Goal: Task Accomplishment & Management: Manage account settings

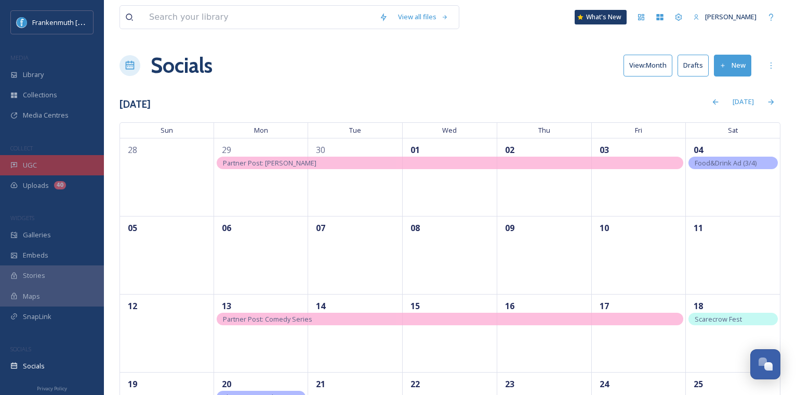
scroll to position [85, 0]
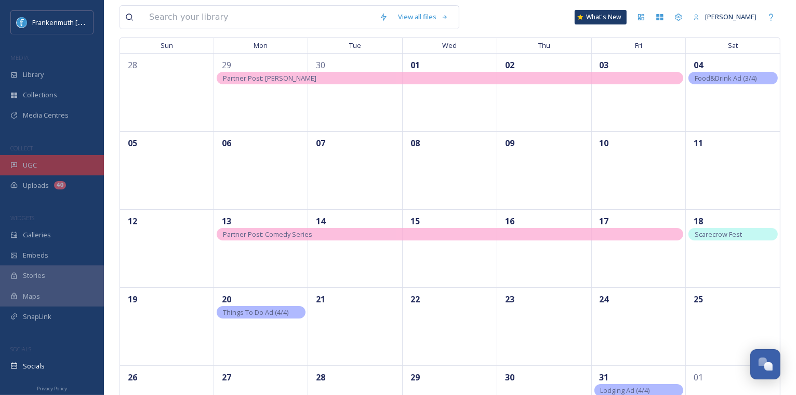
click at [57, 159] on div "UGC" at bounding box center [52, 165] width 104 height 20
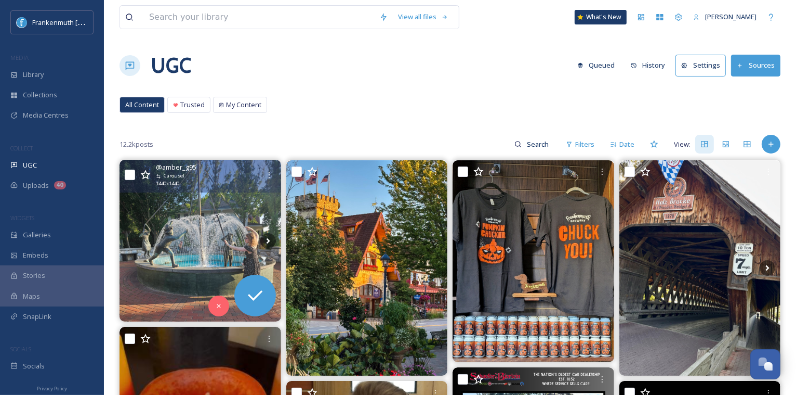
click at [187, 241] on img at bounding box center [201, 241] width 162 height 162
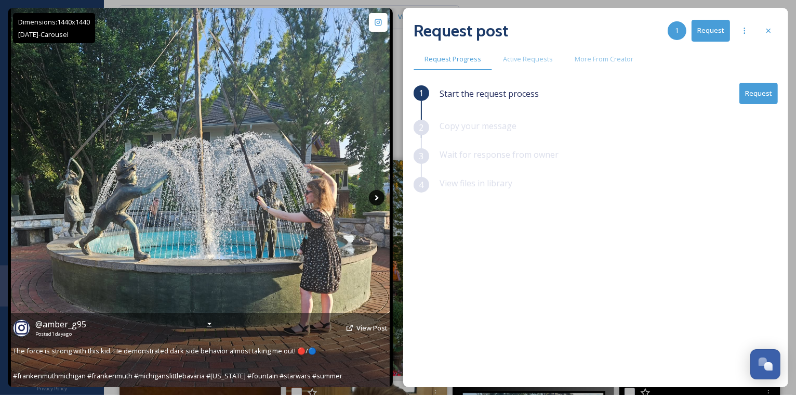
click at [380, 197] on icon at bounding box center [377, 198] width 16 height 16
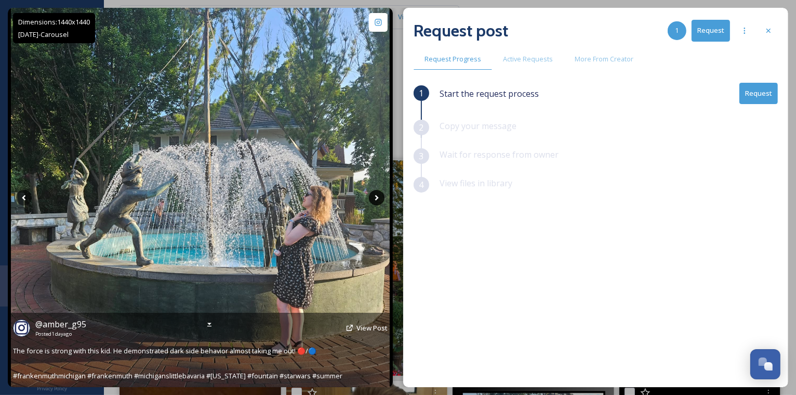
click at [380, 197] on icon at bounding box center [377, 198] width 16 height 16
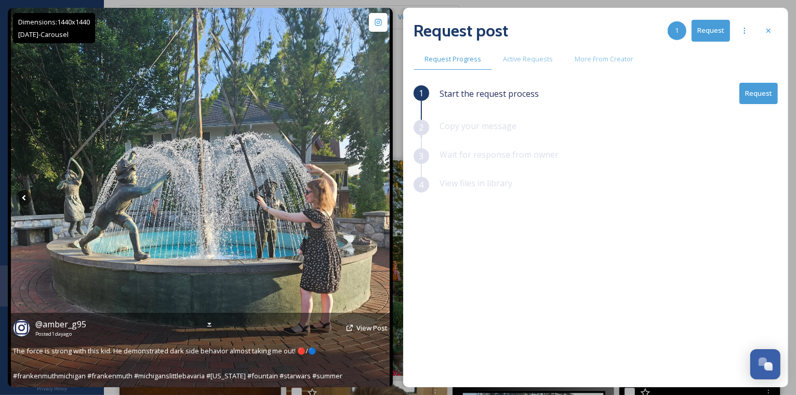
click at [380, 197] on icon at bounding box center [377, 198] width 16 height 16
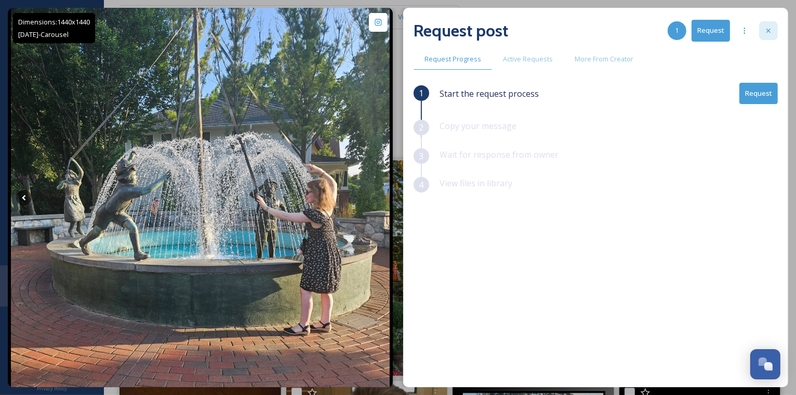
click at [775, 28] on div at bounding box center [768, 30] width 19 height 19
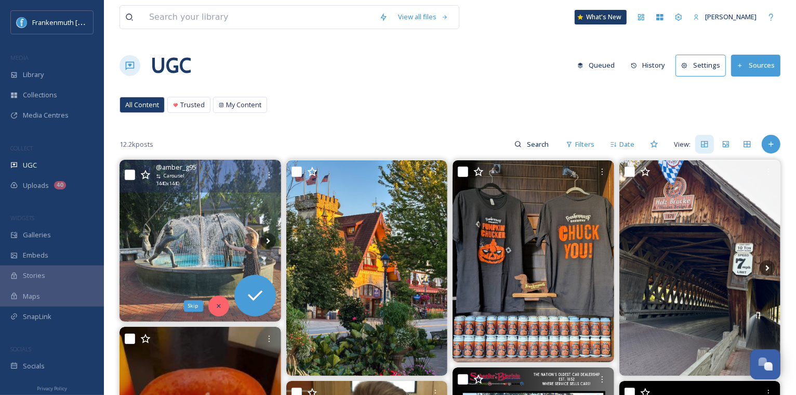
click at [216, 302] on icon at bounding box center [218, 305] width 7 height 7
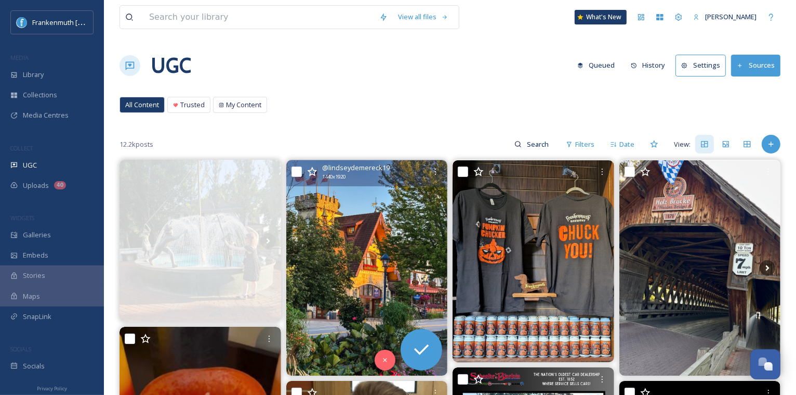
click at [371, 277] on img at bounding box center [367, 267] width 162 height 215
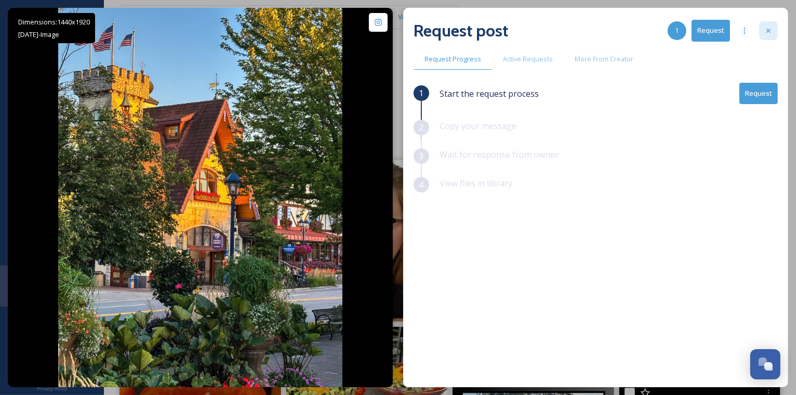
click at [770, 33] on icon at bounding box center [769, 31] width 8 height 8
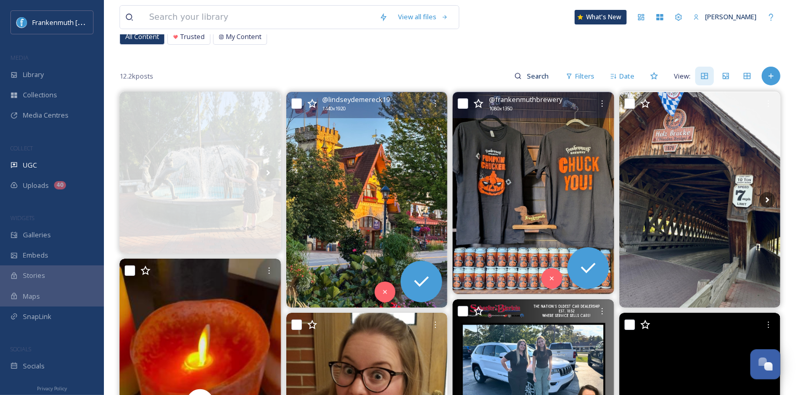
scroll to position [74, 0]
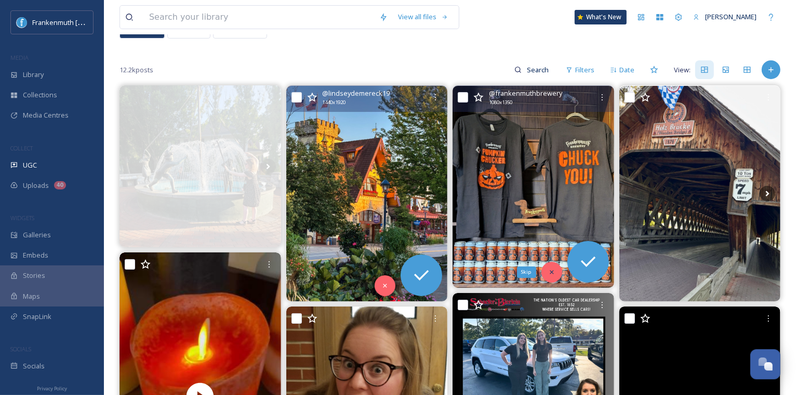
click at [553, 277] on div "Skip" at bounding box center [552, 271] width 21 height 21
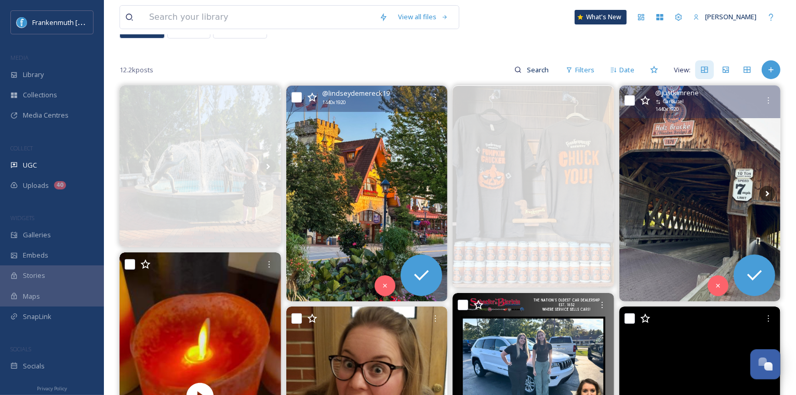
click at [698, 267] on img at bounding box center [701, 193] width 162 height 215
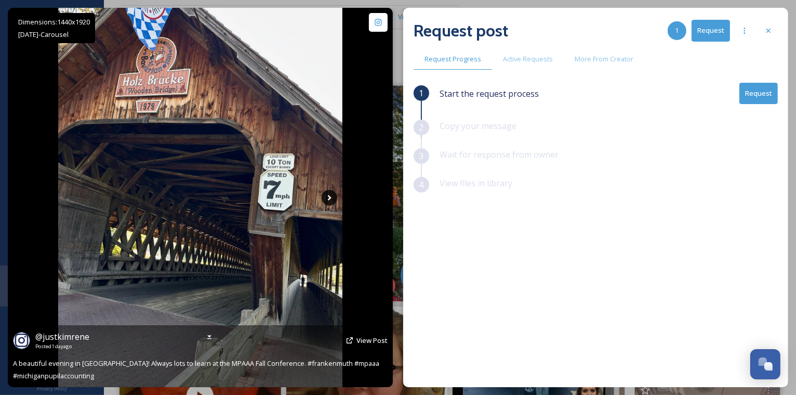
click at [330, 194] on icon at bounding box center [330, 198] width 16 height 16
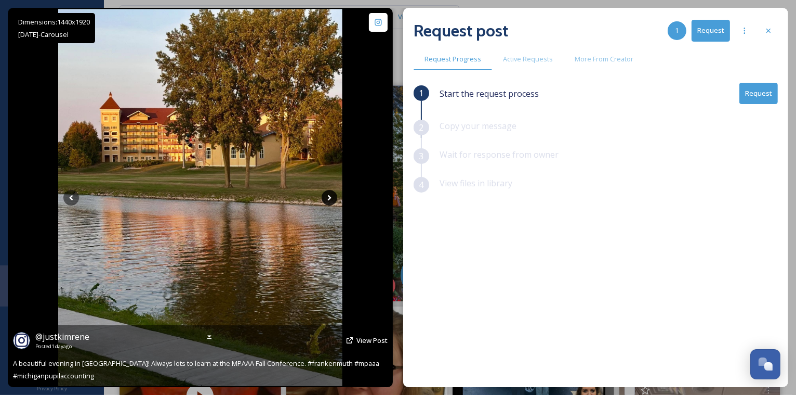
click at [330, 194] on icon at bounding box center [330, 198] width 16 height 16
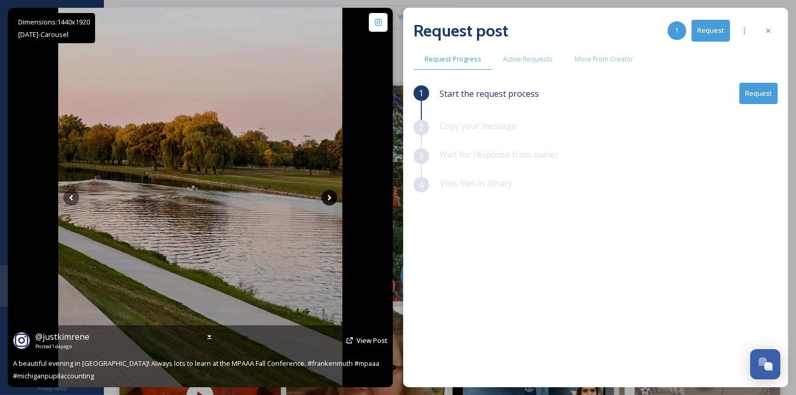
click at [329, 194] on icon at bounding box center [330, 198] width 16 height 16
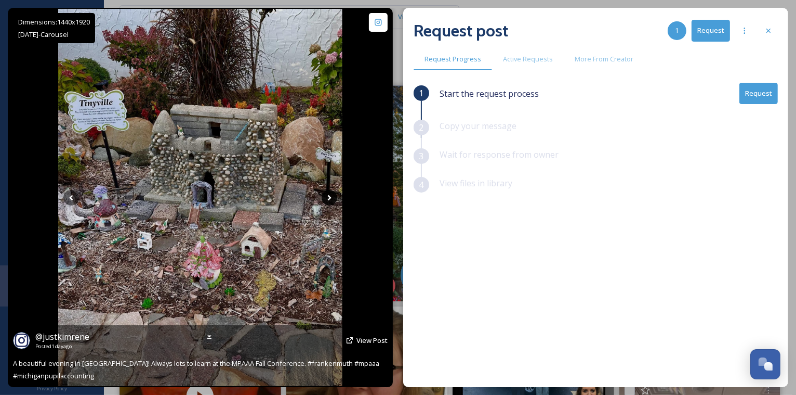
click at [329, 194] on icon at bounding box center [330, 198] width 16 height 16
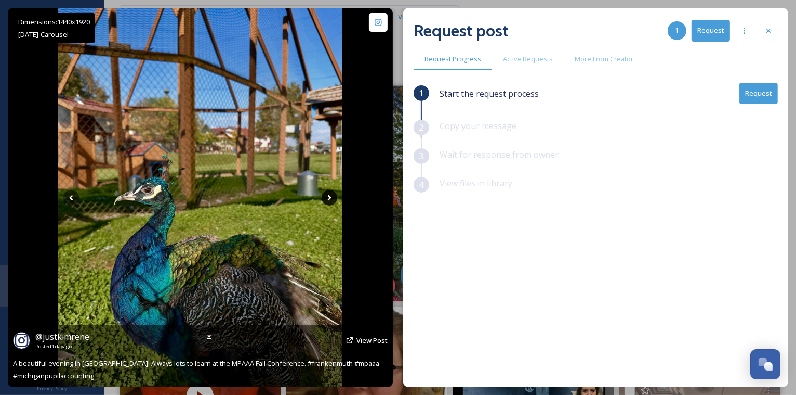
click at [330, 196] on icon at bounding box center [330, 198] width 16 height 16
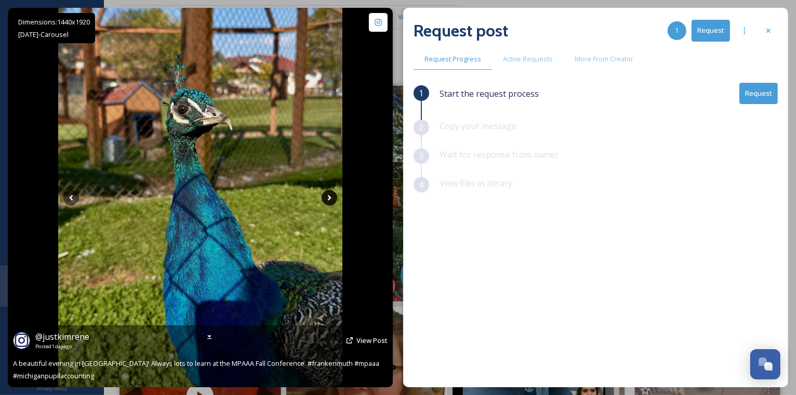
click at [330, 196] on icon at bounding box center [330, 198] width 16 height 16
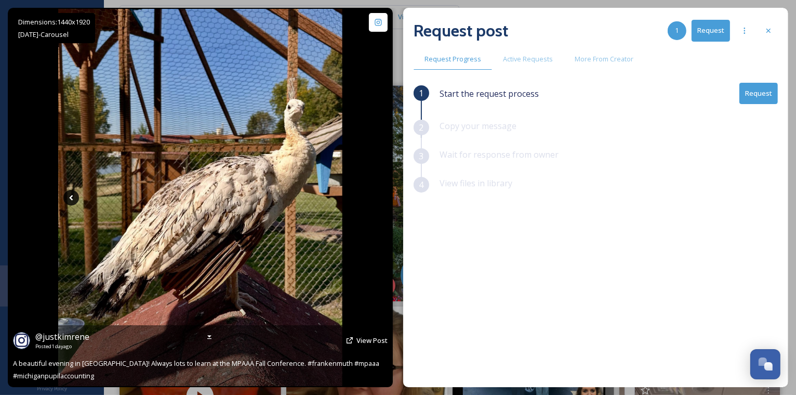
click at [72, 195] on icon at bounding box center [71, 197] width 4 height 6
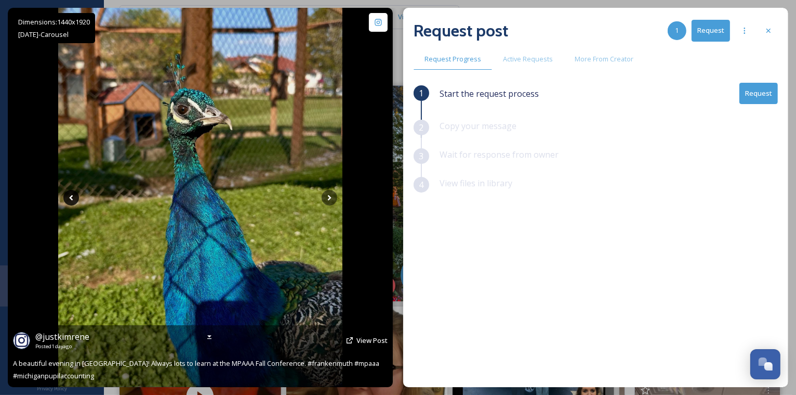
click at [72, 195] on icon at bounding box center [71, 197] width 4 height 6
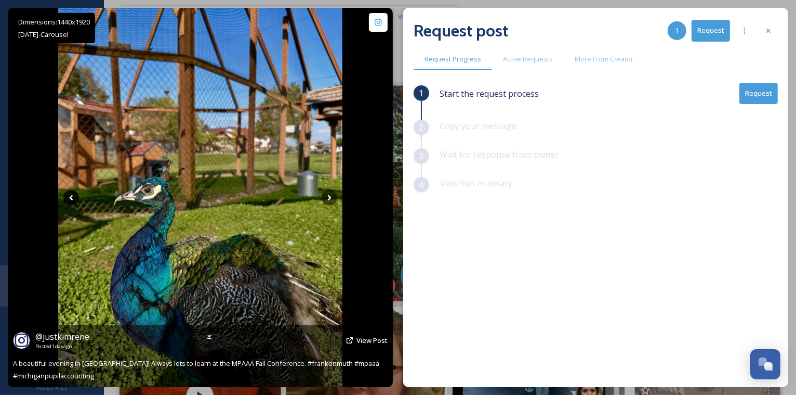
click at [72, 194] on icon at bounding box center [71, 197] width 4 height 6
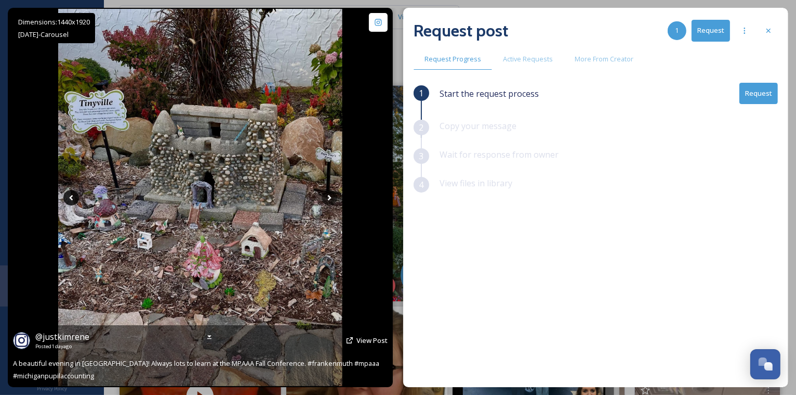
click at [72, 194] on icon at bounding box center [71, 197] width 4 height 6
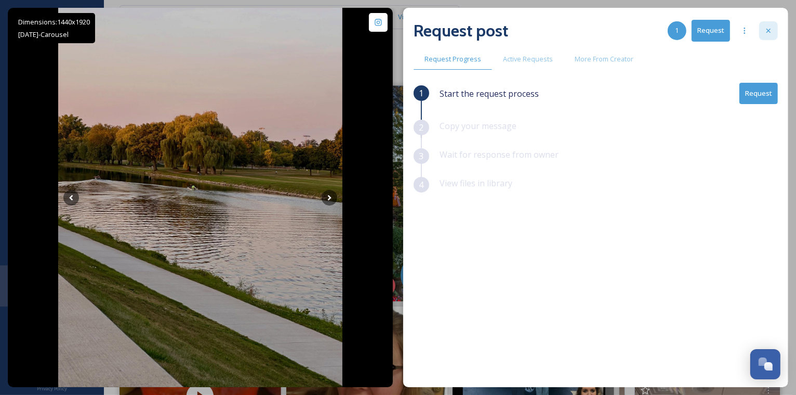
click at [770, 26] on div at bounding box center [768, 30] width 19 height 19
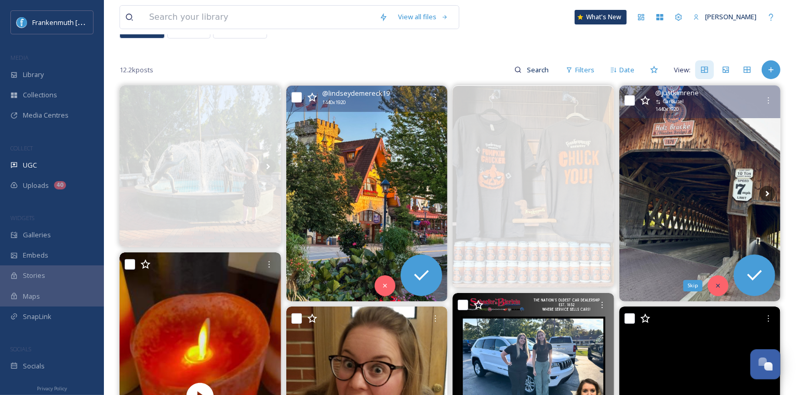
click at [719, 284] on icon at bounding box center [718, 285] width 7 height 7
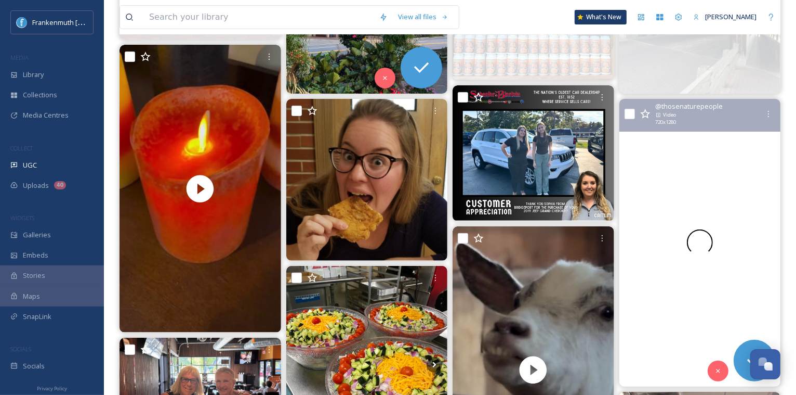
scroll to position [292, 0]
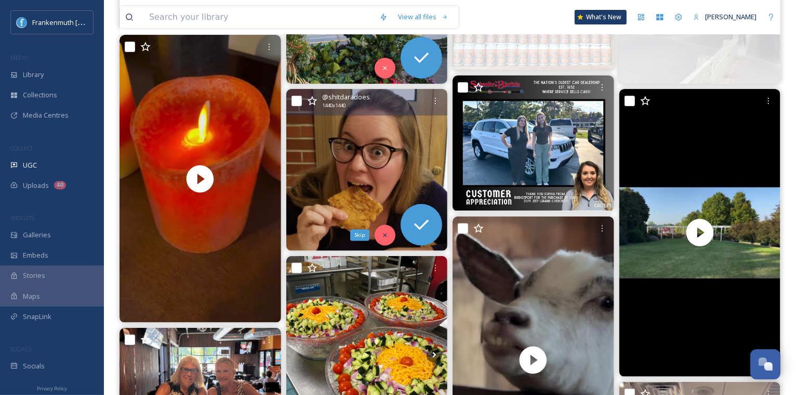
click at [382, 229] on div "Skip" at bounding box center [385, 235] width 21 height 21
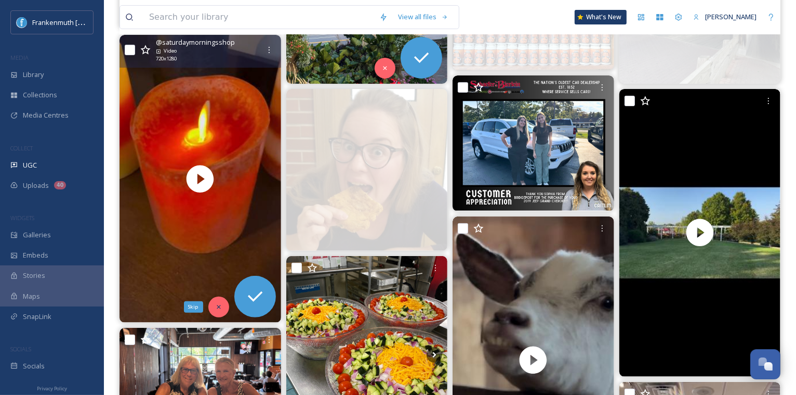
click at [219, 309] on icon at bounding box center [218, 306] width 7 height 7
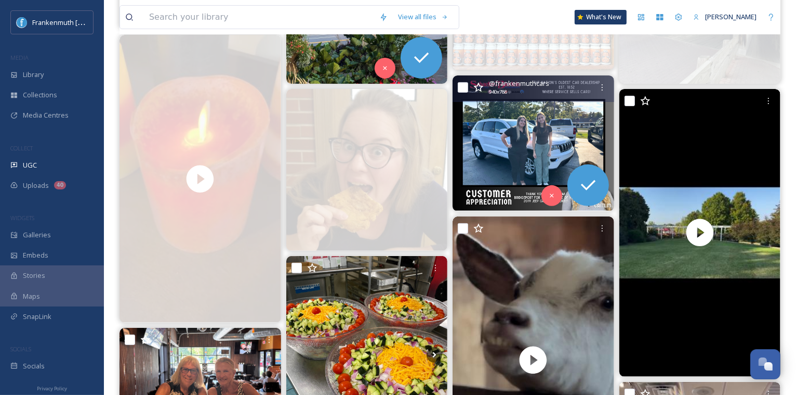
click at [518, 140] on img at bounding box center [534, 142] width 162 height 135
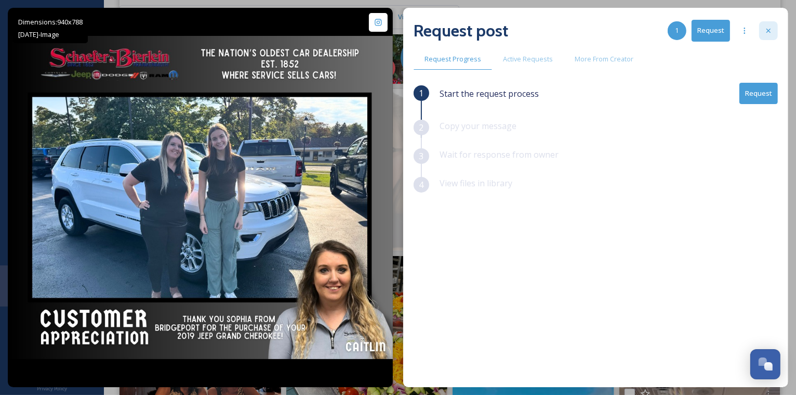
click at [771, 31] on icon at bounding box center [769, 31] width 8 height 8
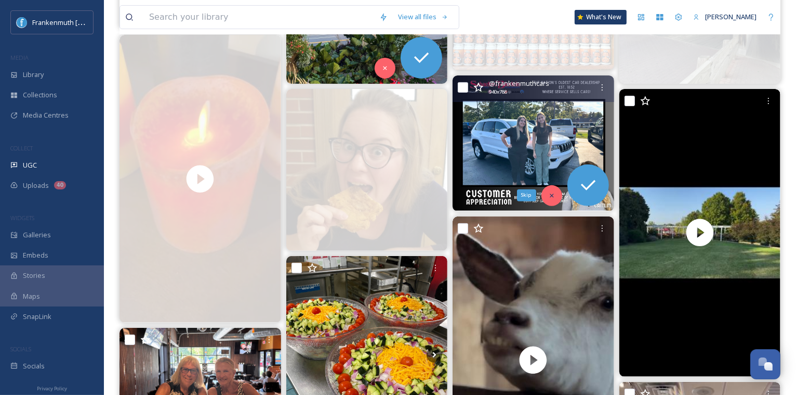
click at [554, 193] on icon at bounding box center [551, 195] width 7 height 7
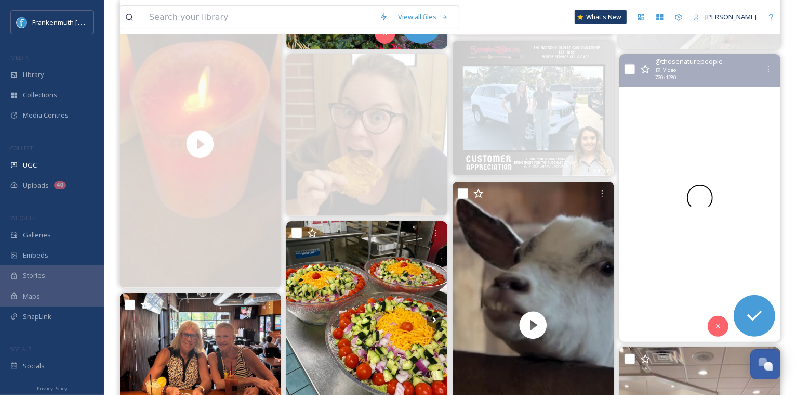
scroll to position [340, 0]
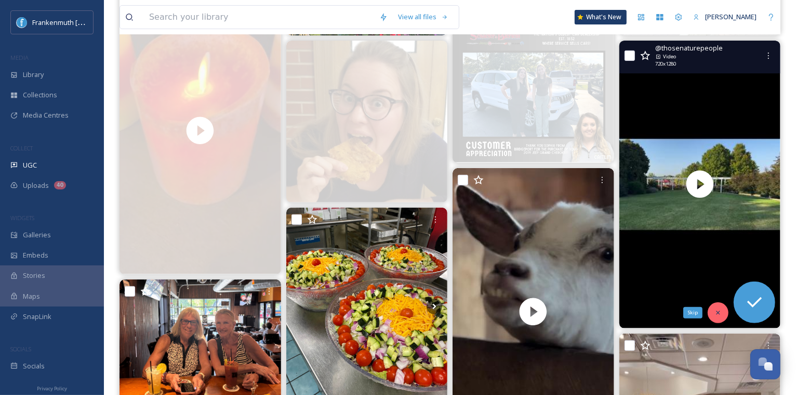
click at [721, 310] on icon at bounding box center [718, 312] width 7 height 7
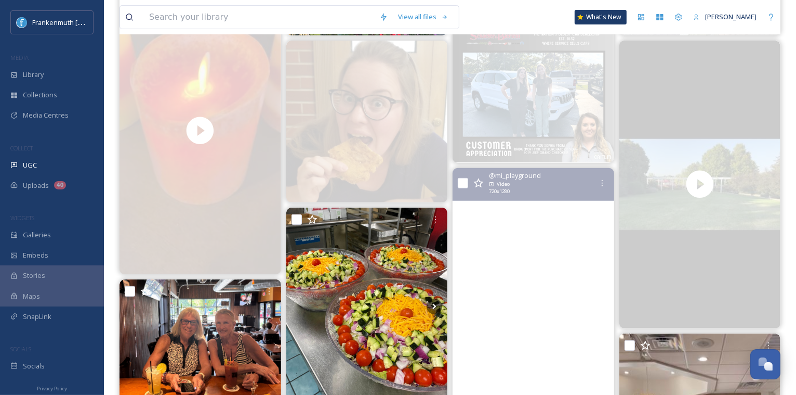
scroll to position [461, 0]
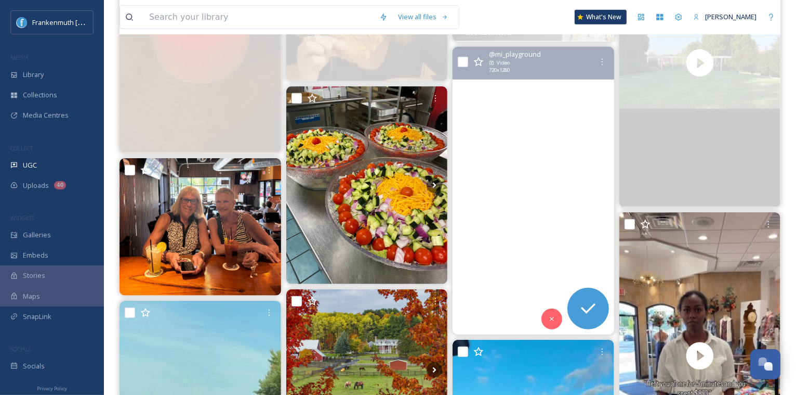
click at [552, 212] on video "Hey buddy, smile for the camera. \a\a#goat #animalphotography #frankenmuth #smi…" at bounding box center [534, 190] width 162 height 287
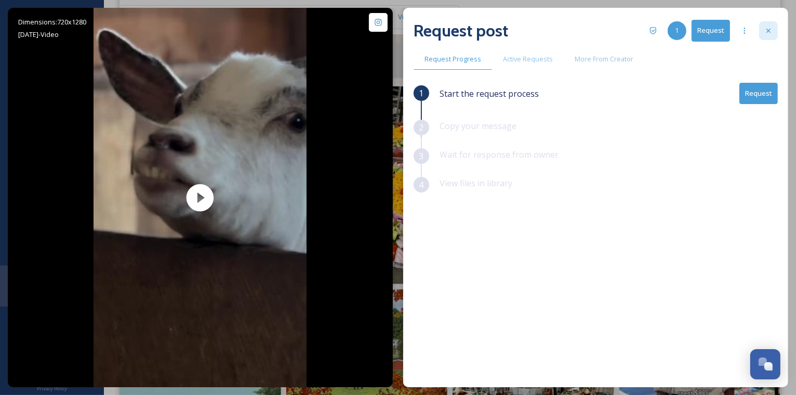
click at [772, 40] on div at bounding box center [768, 30] width 19 height 19
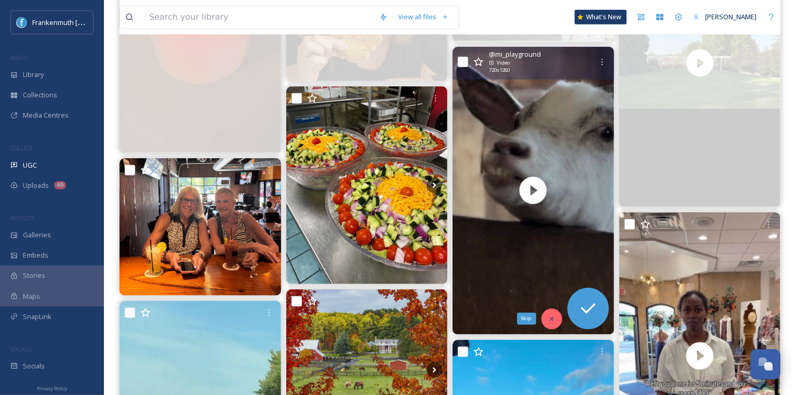
click at [553, 322] on div "Skip" at bounding box center [552, 318] width 21 height 21
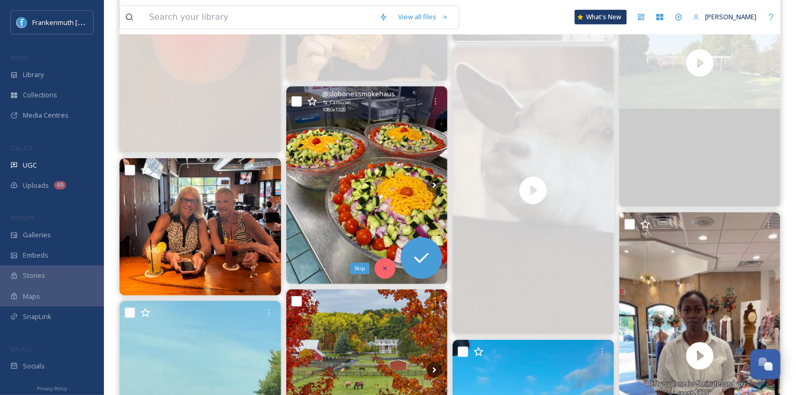
click at [387, 259] on div "Skip" at bounding box center [385, 268] width 21 height 21
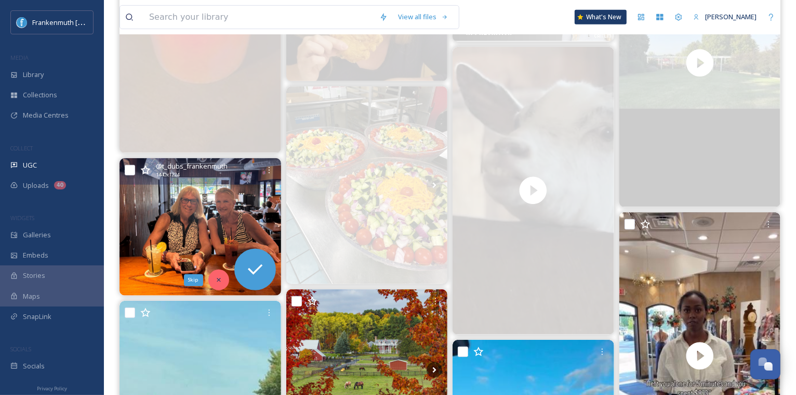
click at [217, 282] on icon at bounding box center [218, 279] width 7 height 7
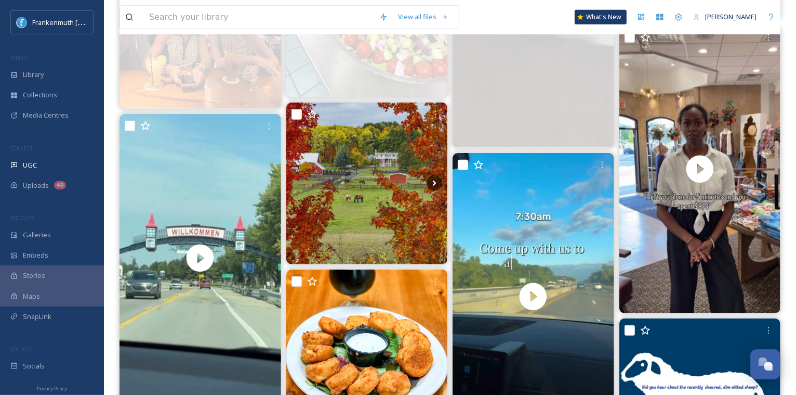
scroll to position [650, 0]
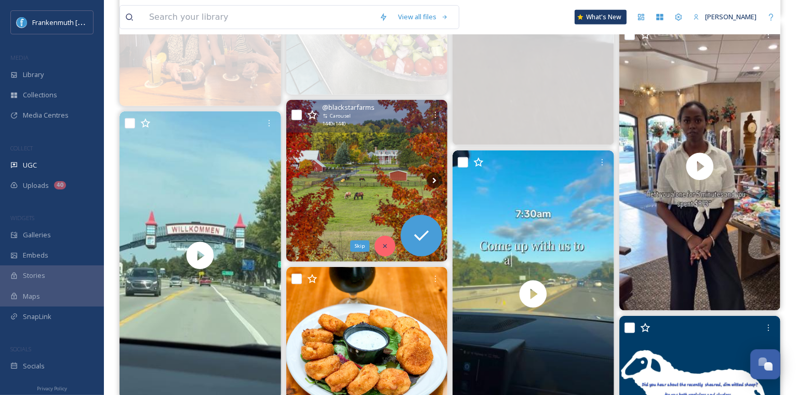
click at [387, 242] on icon at bounding box center [385, 245] width 7 height 7
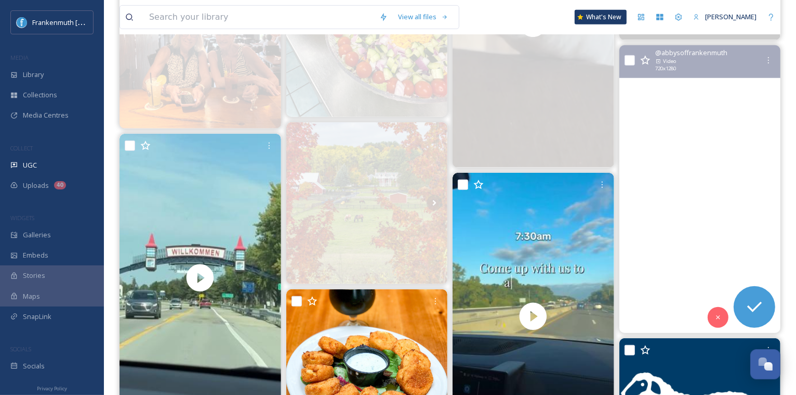
scroll to position [627, 0]
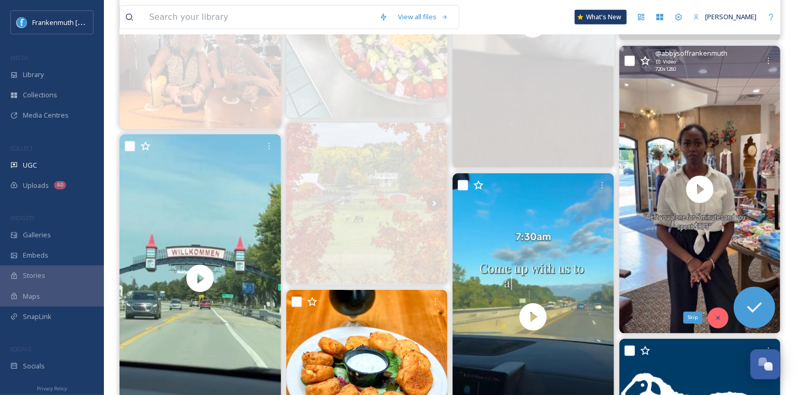
click at [718, 314] on icon at bounding box center [718, 317] width 7 height 7
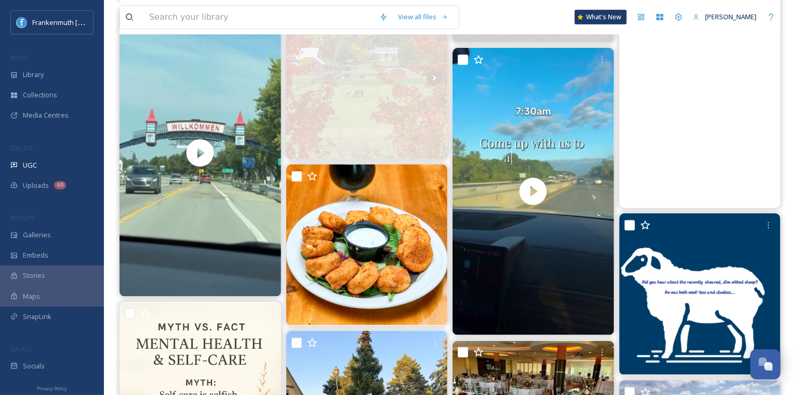
scroll to position [777, 0]
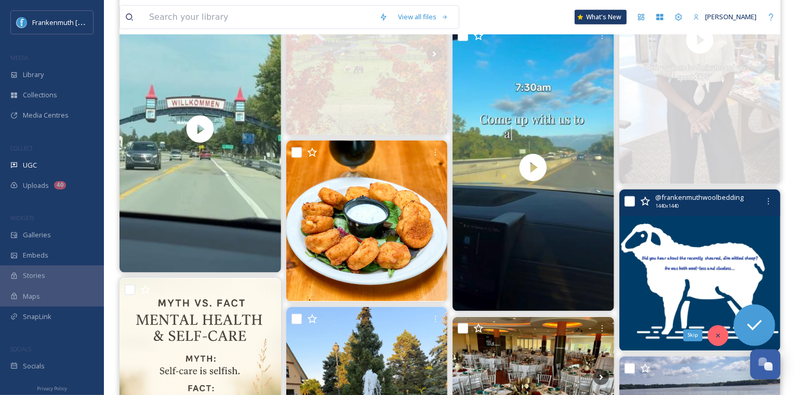
click at [718, 332] on icon at bounding box center [718, 335] width 7 height 7
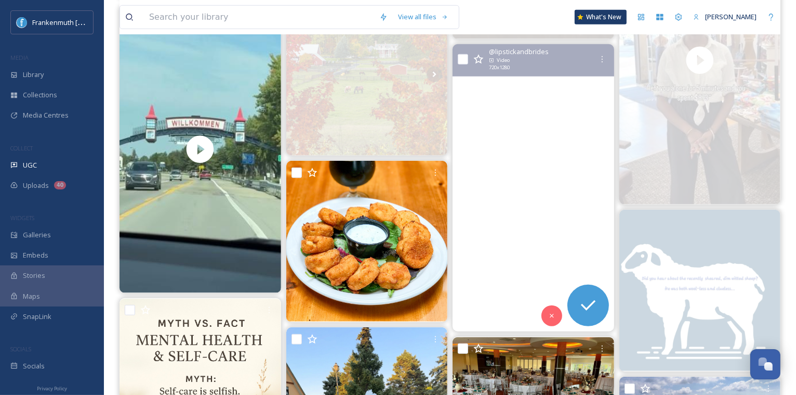
scroll to position [754, 0]
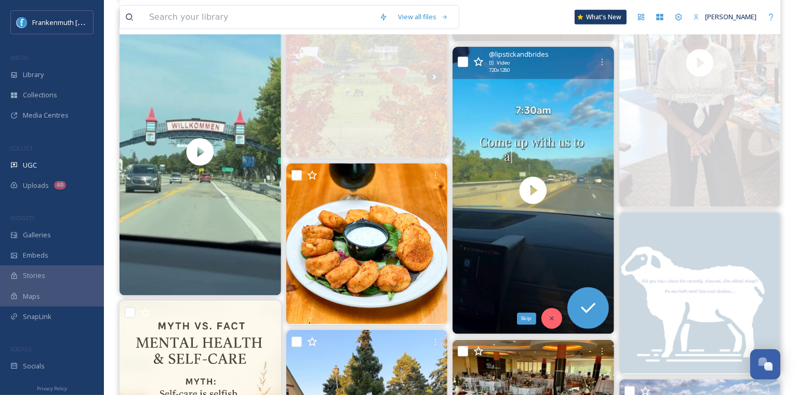
click at [550, 319] on icon at bounding box center [552, 319] width 4 height 4
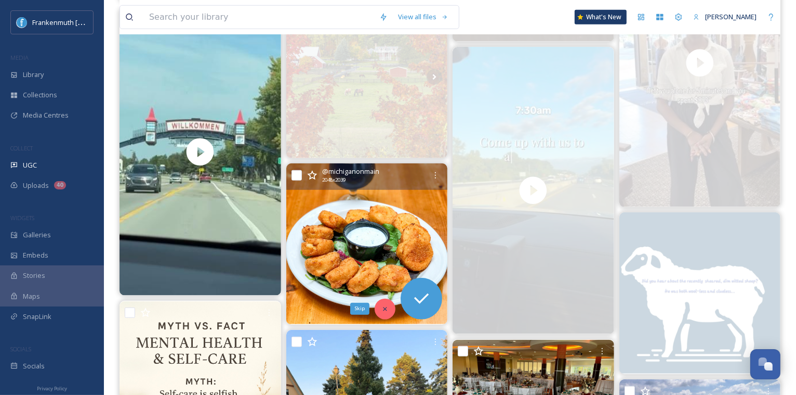
click at [387, 308] on icon at bounding box center [385, 308] width 7 height 7
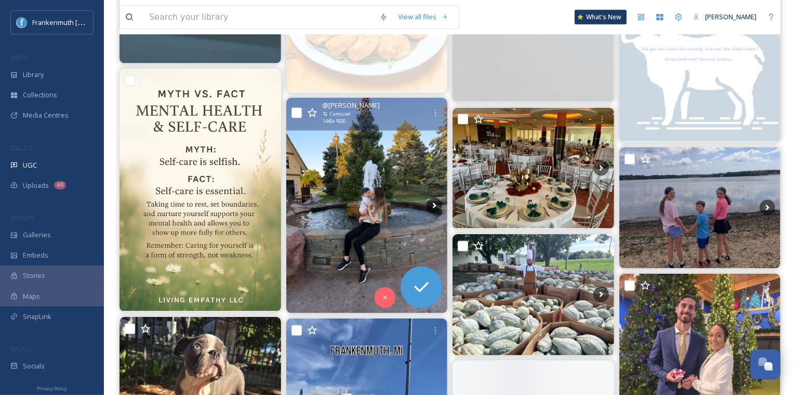
scroll to position [986, 0]
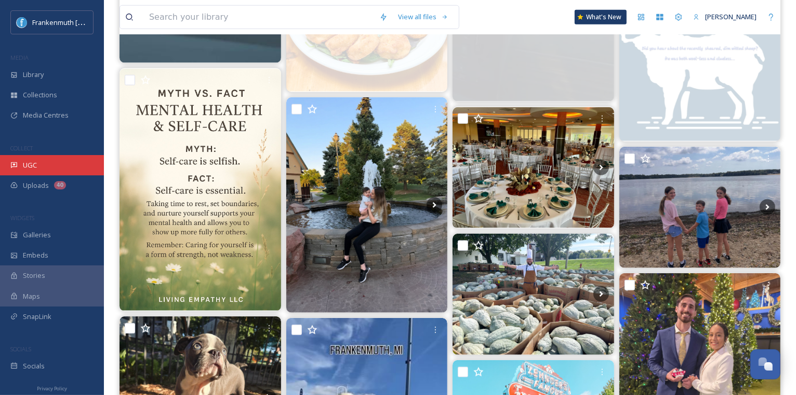
click at [56, 168] on div "UGC" at bounding box center [52, 165] width 104 height 20
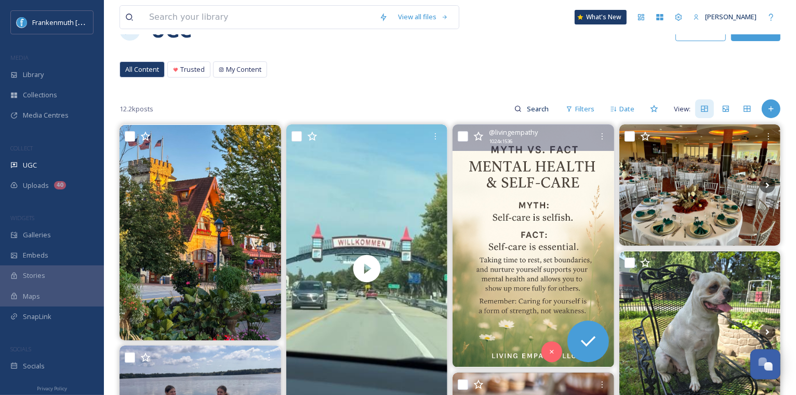
scroll to position [38, 0]
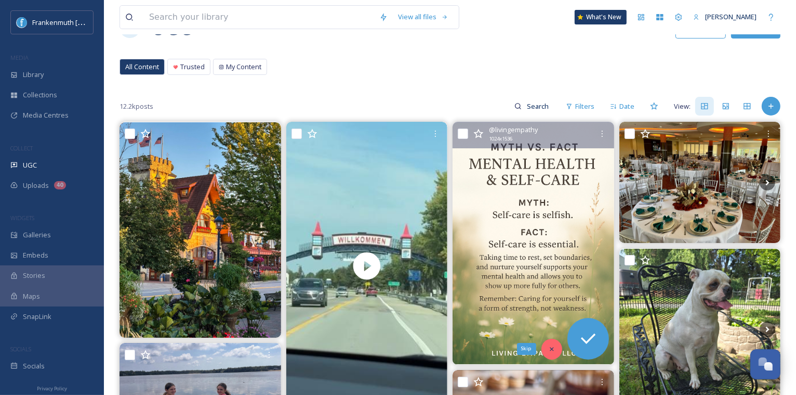
click at [551, 351] on icon at bounding box center [551, 348] width 7 height 7
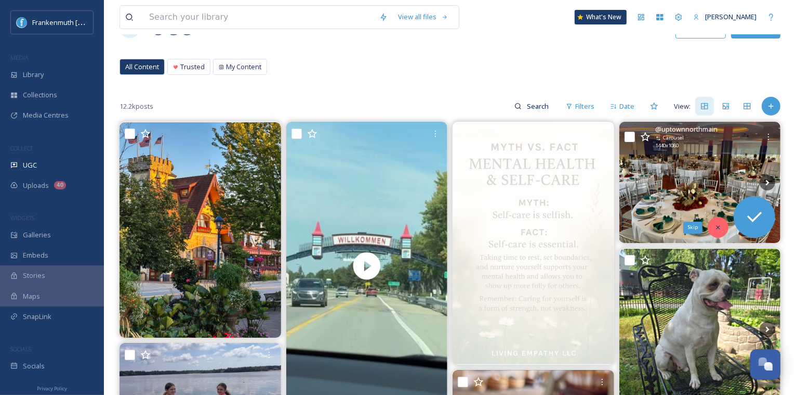
click at [717, 221] on div "Skip" at bounding box center [718, 227] width 21 height 21
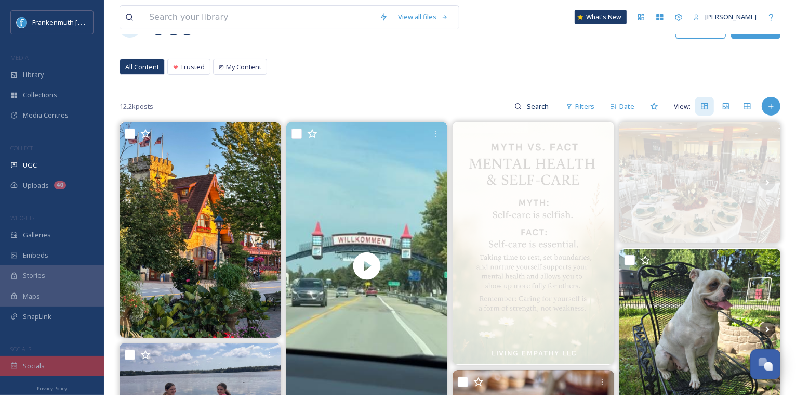
click at [36, 366] on span "Socials" at bounding box center [34, 366] width 22 height 10
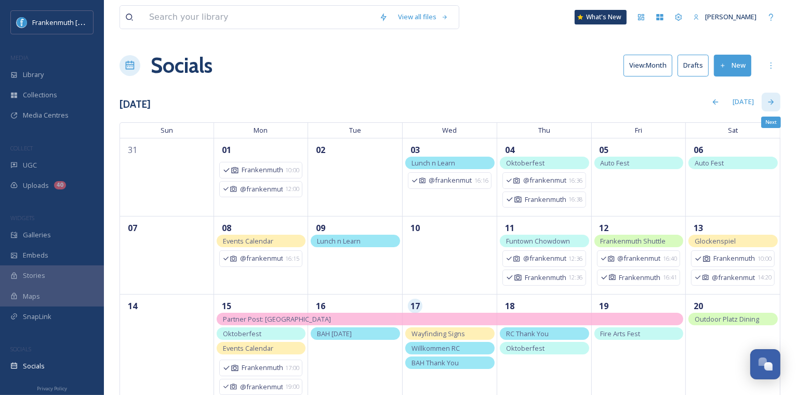
click at [774, 109] on div "Next" at bounding box center [771, 102] width 19 height 19
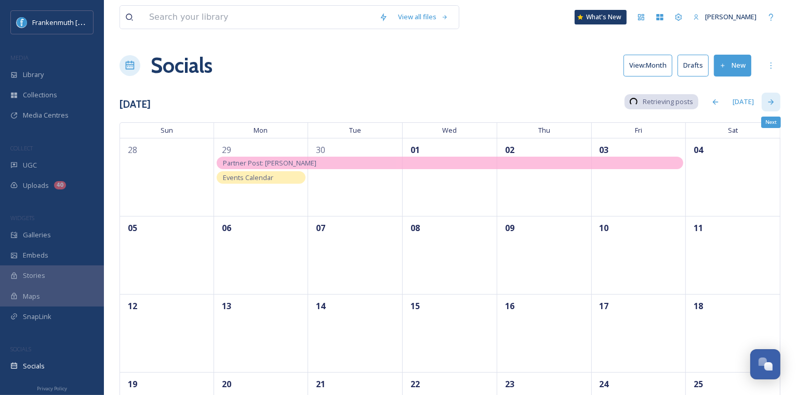
click at [774, 109] on div "Next" at bounding box center [771, 102] width 19 height 19
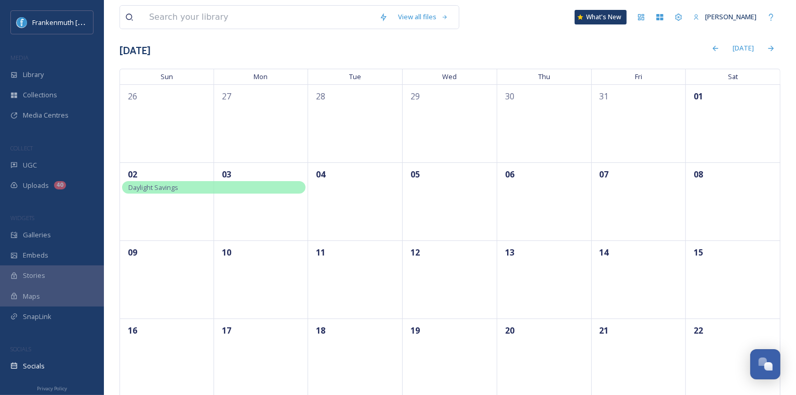
scroll to position [56, 0]
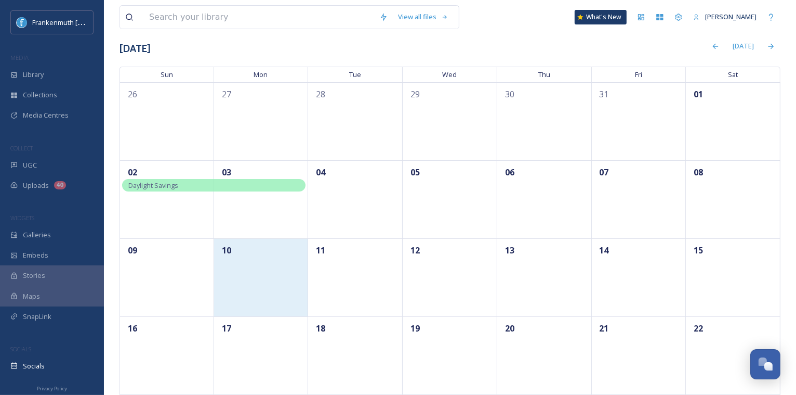
click at [261, 297] on div "10" at bounding box center [261, 277] width 95 height 78
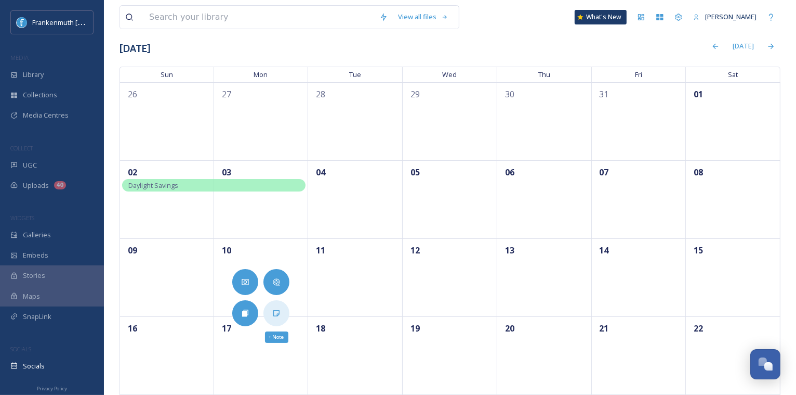
click at [279, 313] on icon at bounding box center [276, 313] width 6 height 6
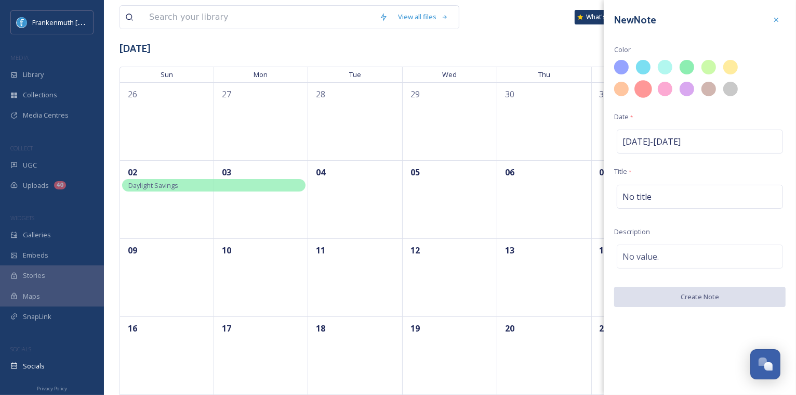
click at [650, 93] on div at bounding box center [644, 89] width 18 height 18
click at [653, 190] on div "No title" at bounding box center [700, 197] width 166 height 24
click at [653, 190] on input at bounding box center [700, 197] width 172 height 24
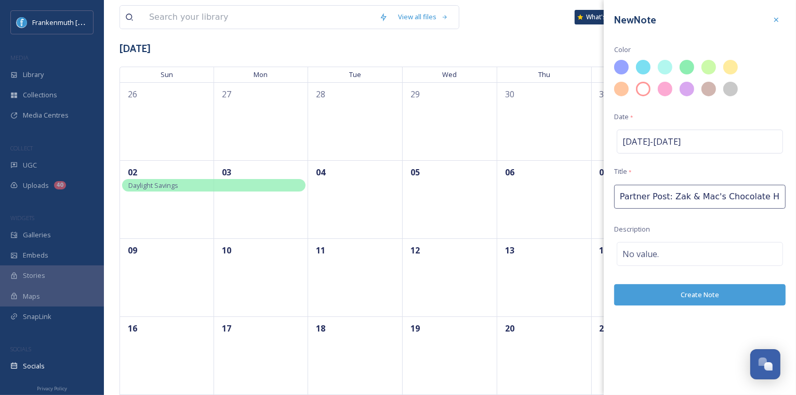
type input "Partner Post: Zak & Mac's Chocolate Haus"
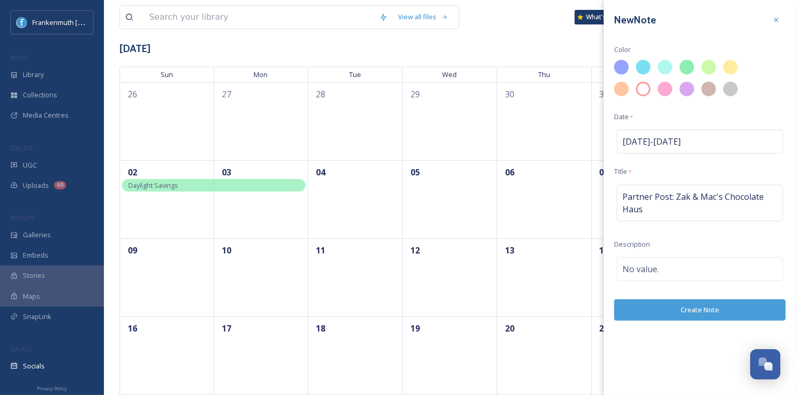
click at [729, 288] on div "New Note Color Date * [DATE] - [DATE] Title * Partner Post: Zak & Mac's Chocola…" at bounding box center [700, 165] width 192 height 331
click at [713, 309] on button "Create Note" at bounding box center [700, 309] width 172 height 21
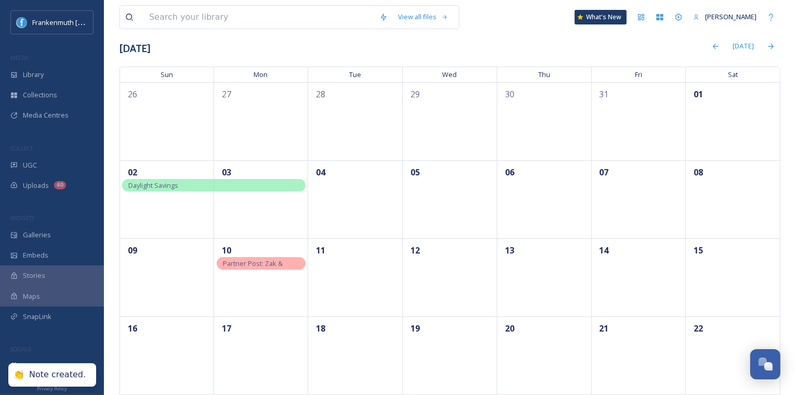
click at [294, 264] on div "Partner Post: Zak & Mac's Chocolate Haus" at bounding box center [261, 263] width 89 height 12
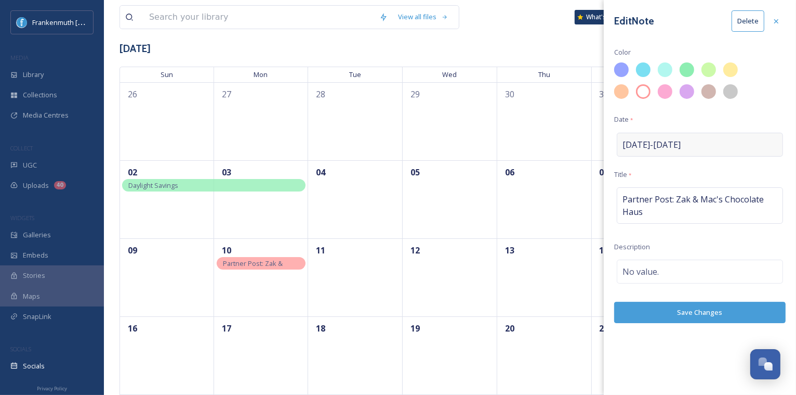
click at [692, 146] on div "[DATE] - [DATE]" at bounding box center [700, 145] width 166 height 24
select select "10"
select select "2025"
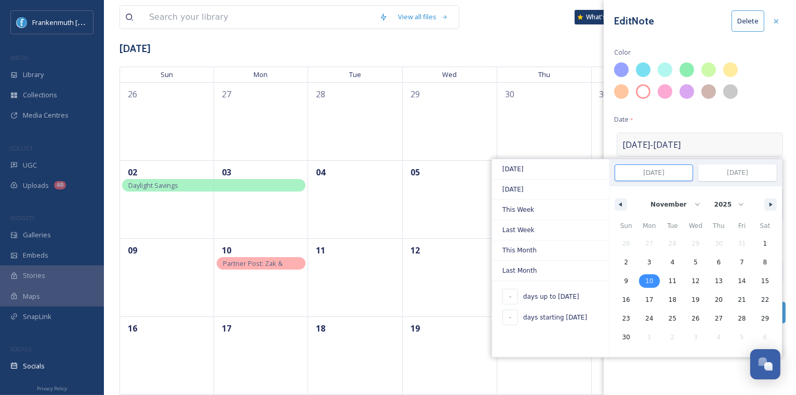
click at [653, 280] on span "10" at bounding box center [650, 280] width 8 height 19
click at [748, 278] on span "14" at bounding box center [742, 281] width 23 height 14
type input "[DATE]"
click at [705, 370] on div "Edit Note Delete Color Date * [DATE] - [DATE] [DATE] [DATE] This Week Last Week…" at bounding box center [700, 197] width 192 height 395
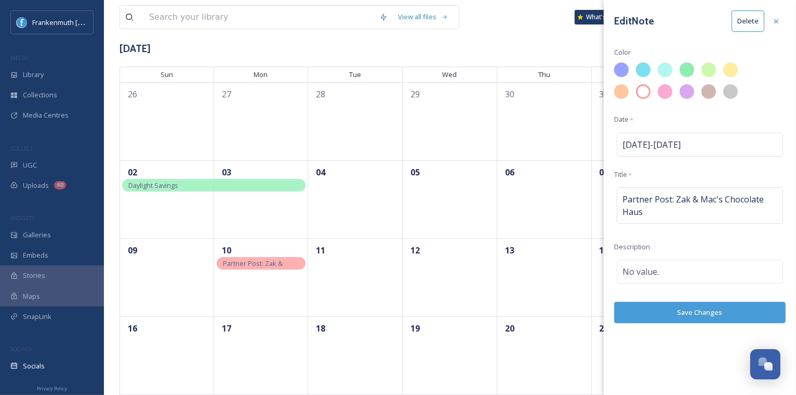
click at [712, 321] on div "Edit Note Delete Color Date * [DATE] - [DATE] Title * Partner Post: Zak & Mac's…" at bounding box center [700, 166] width 192 height 333
click at [710, 310] on button "Save Changes" at bounding box center [700, 312] width 172 height 21
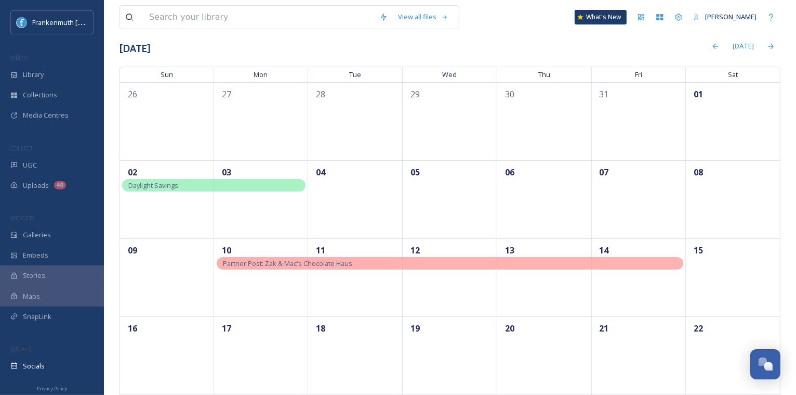
click at [624, 263] on div "Partner Post: Zak & Mac's Chocolate Haus" at bounding box center [450, 263] width 467 height 12
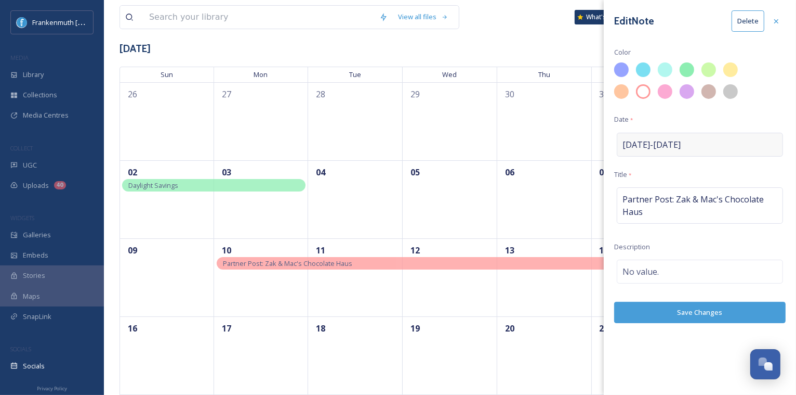
click at [685, 148] on div "[DATE] - [DATE]" at bounding box center [700, 145] width 166 height 24
select select "10"
select select "2025"
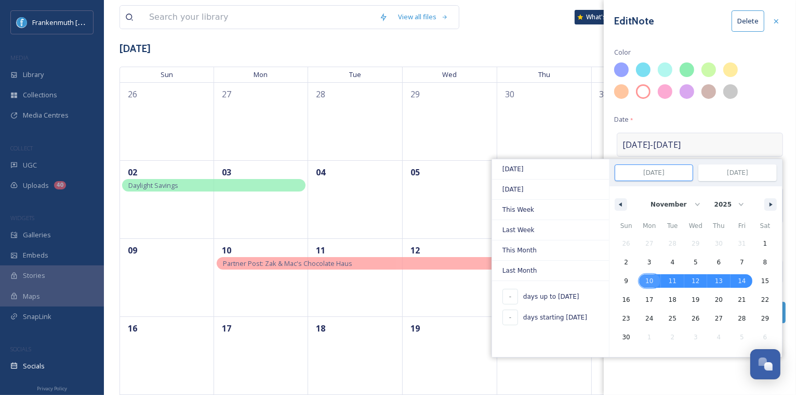
click at [652, 279] on span "10" at bounding box center [650, 280] width 8 height 19
click at [648, 280] on span "10" at bounding box center [650, 280] width 8 height 19
click at [700, 297] on span "19" at bounding box center [696, 299] width 8 height 19
type input "[DATE]"
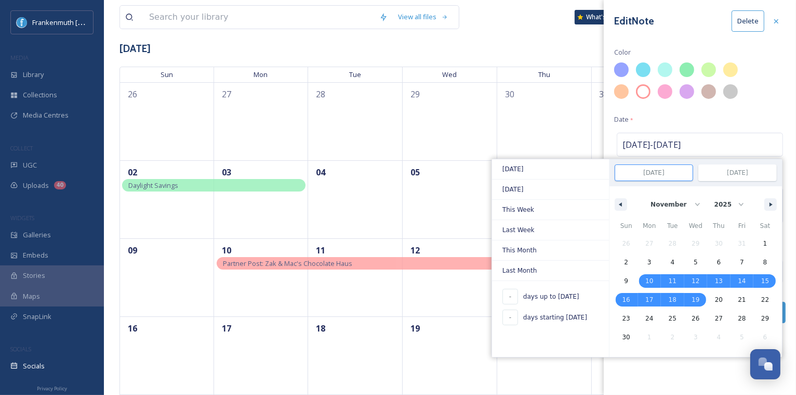
click at [701, 358] on div "Edit Note Delete Color Date * [DATE] - [DATE] [DATE] [DATE] This Week Last Week…" at bounding box center [700, 197] width 192 height 395
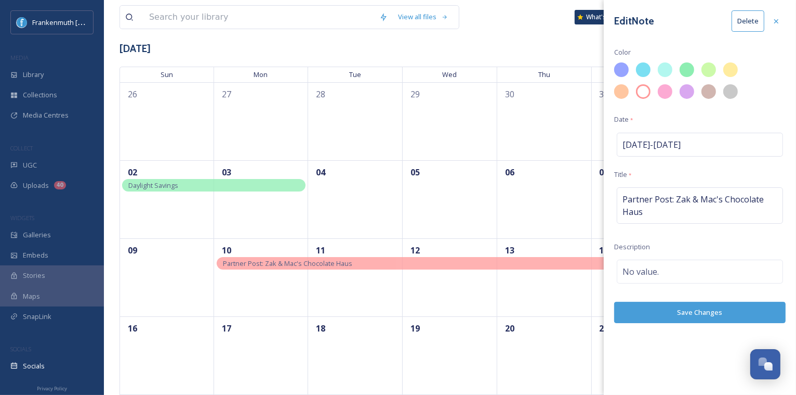
click at [703, 312] on button "Save Changes" at bounding box center [700, 312] width 172 height 21
